Goal: Find specific page/section: Find specific page/section

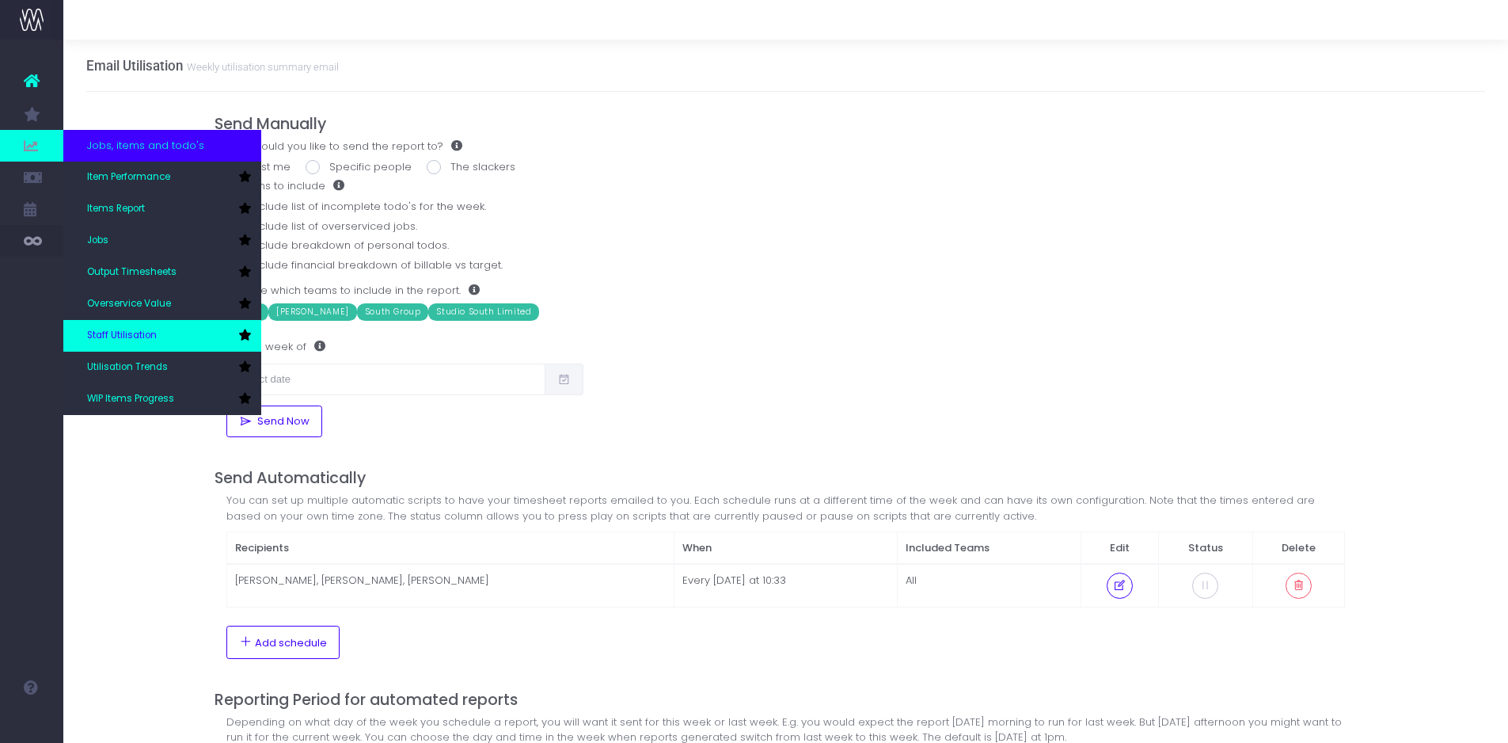
click at [127, 328] on link "Staff Utilisation" at bounding box center [162, 336] width 198 height 32
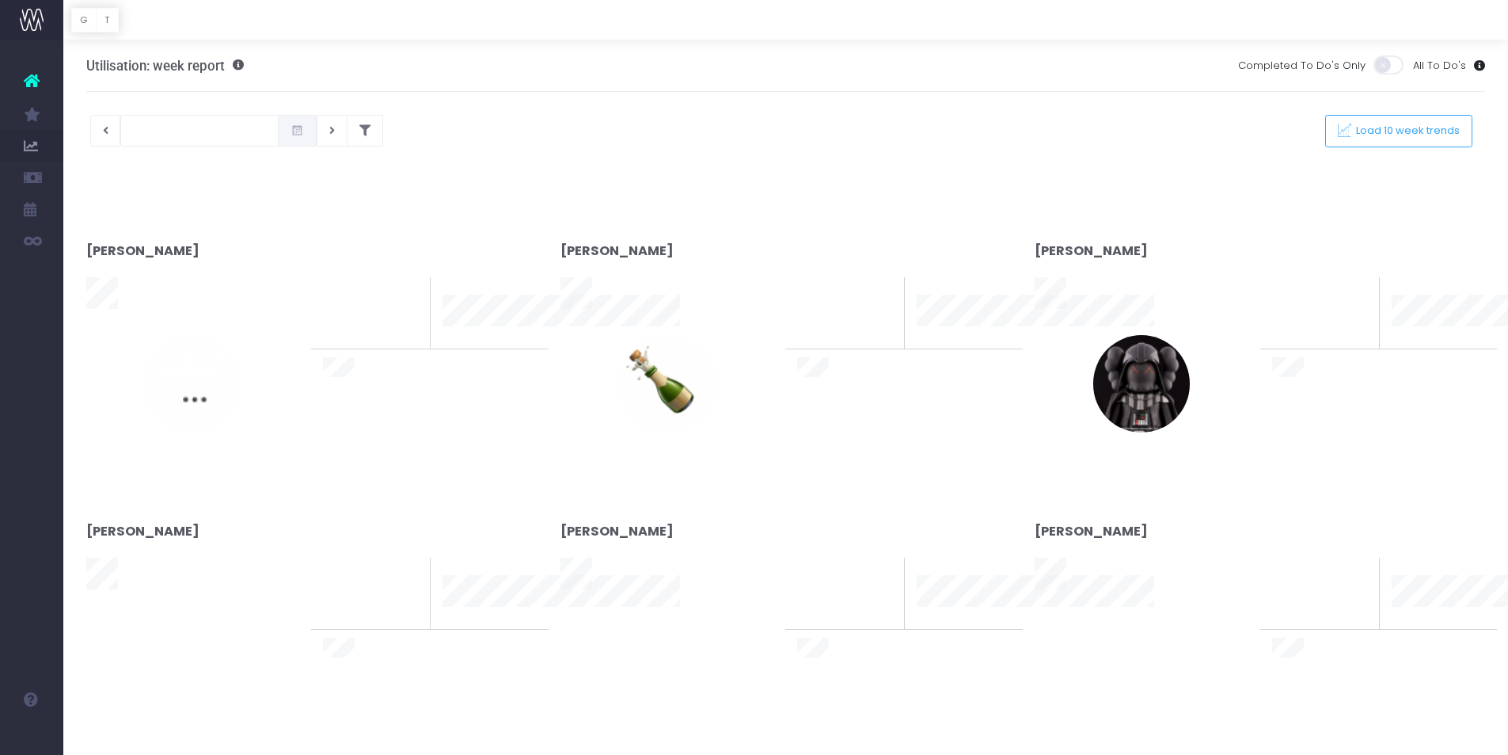
type input "[DATE]"
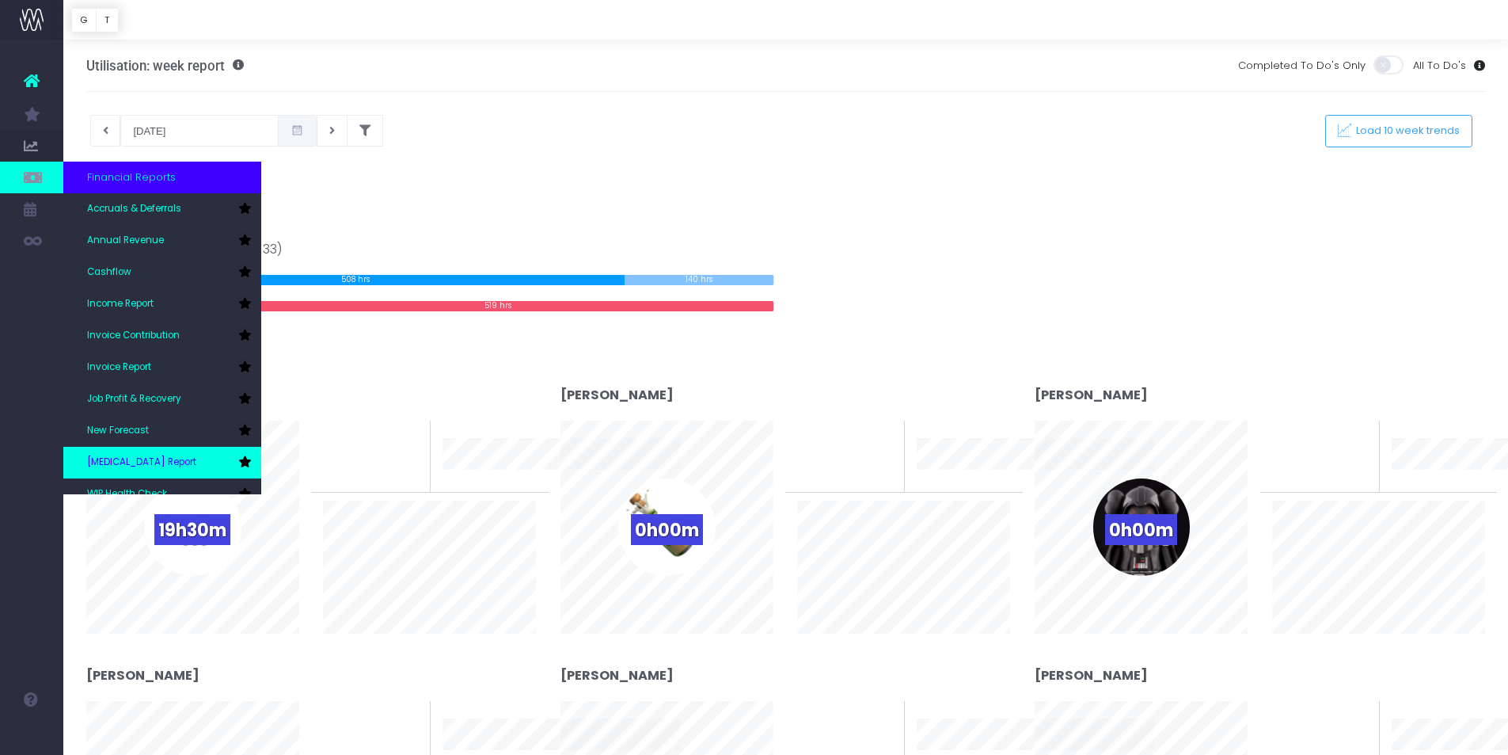
click at [131, 455] on link "[MEDICAL_DATA] Report" at bounding box center [162, 463] width 198 height 32
